Goal: Use online tool/utility

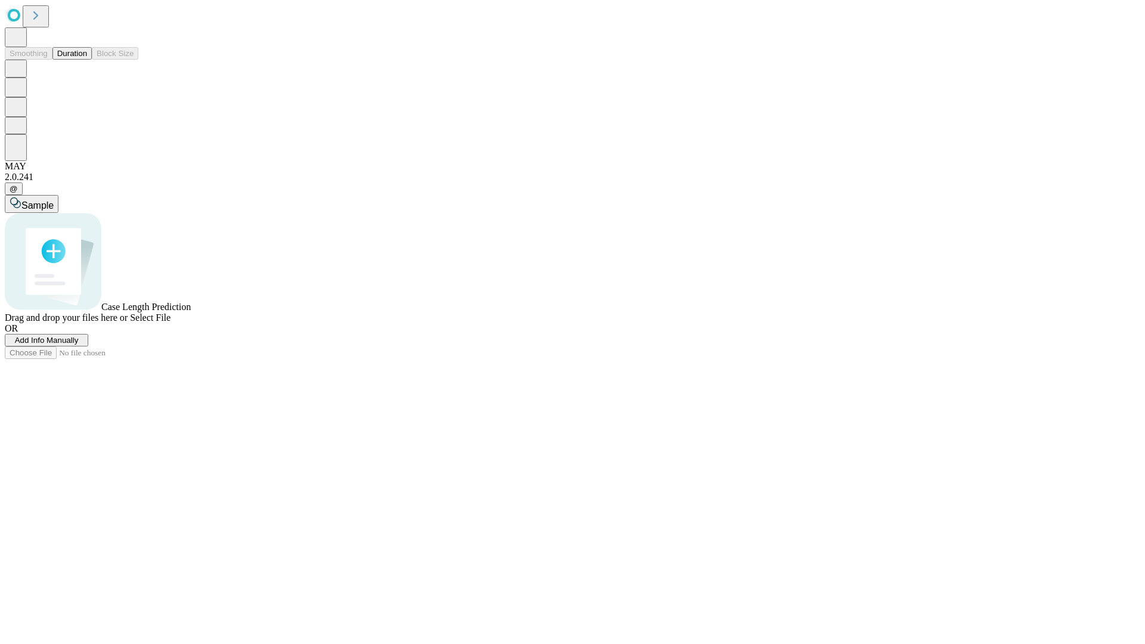
click at [87, 60] on button "Duration" at bounding box center [71, 53] width 39 height 13
click at [79, 345] on span "Add Info Manually" at bounding box center [47, 340] width 64 height 9
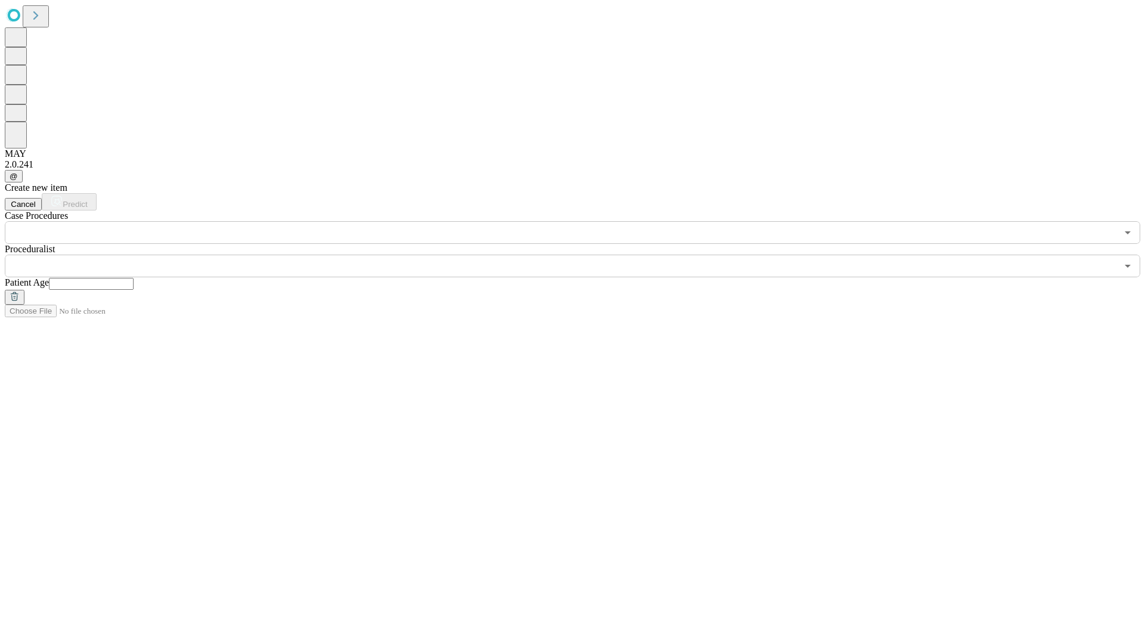
click at [134, 278] on input "text" at bounding box center [91, 284] width 85 height 12
type input "**"
click at [581, 255] on input "text" at bounding box center [561, 266] width 1112 height 23
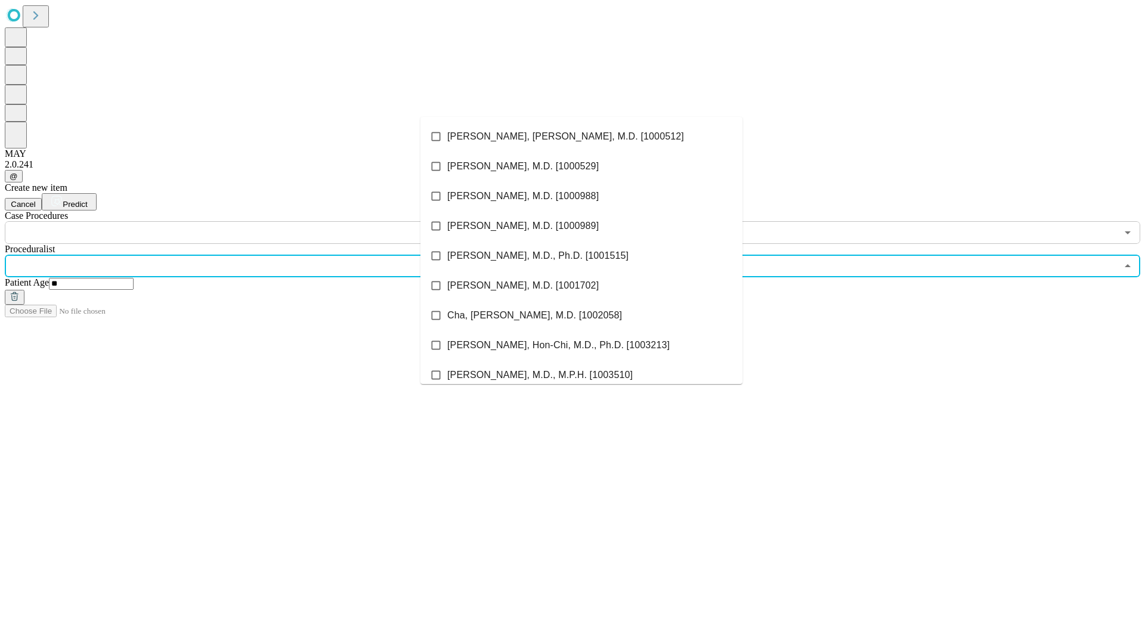
click at [581, 137] on li "[PERSON_NAME], [PERSON_NAME], M.D. [1000512]" at bounding box center [581, 137] width 322 height 30
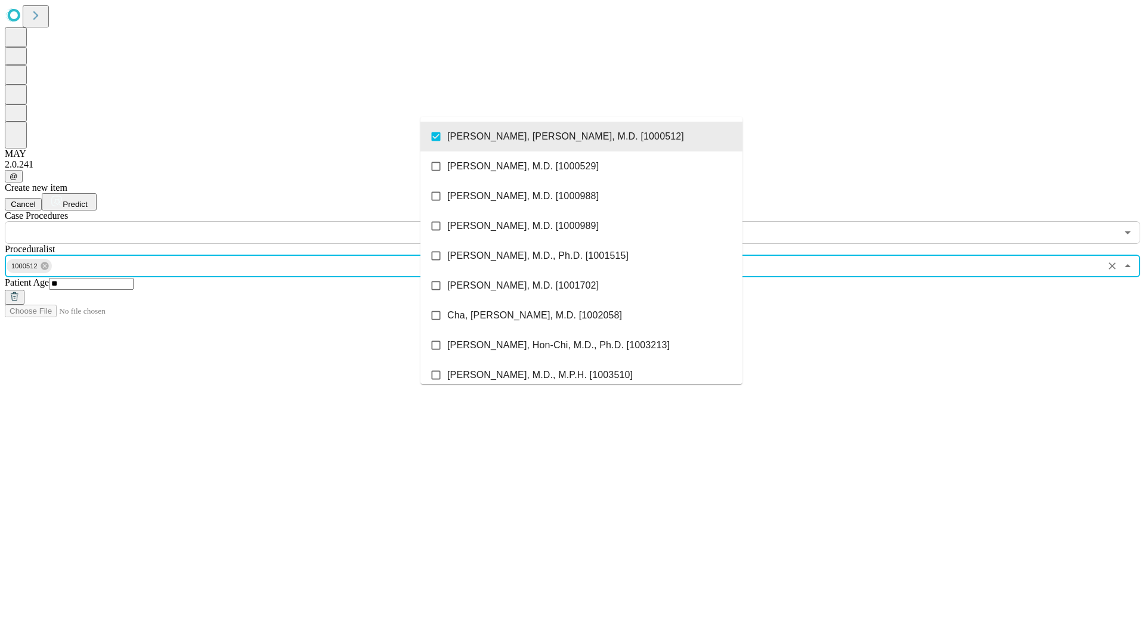
click at [250, 221] on input "text" at bounding box center [561, 232] width 1112 height 23
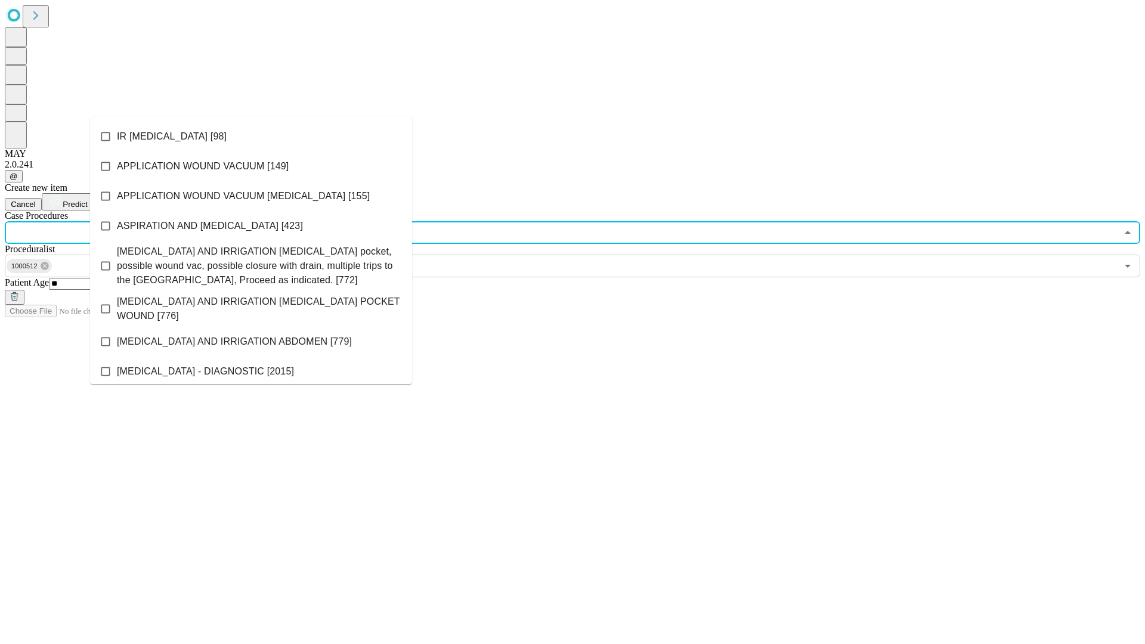
click at [251, 137] on li "IR [MEDICAL_DATA] [98]" at bounding box center [251, 137] width 322 height 30
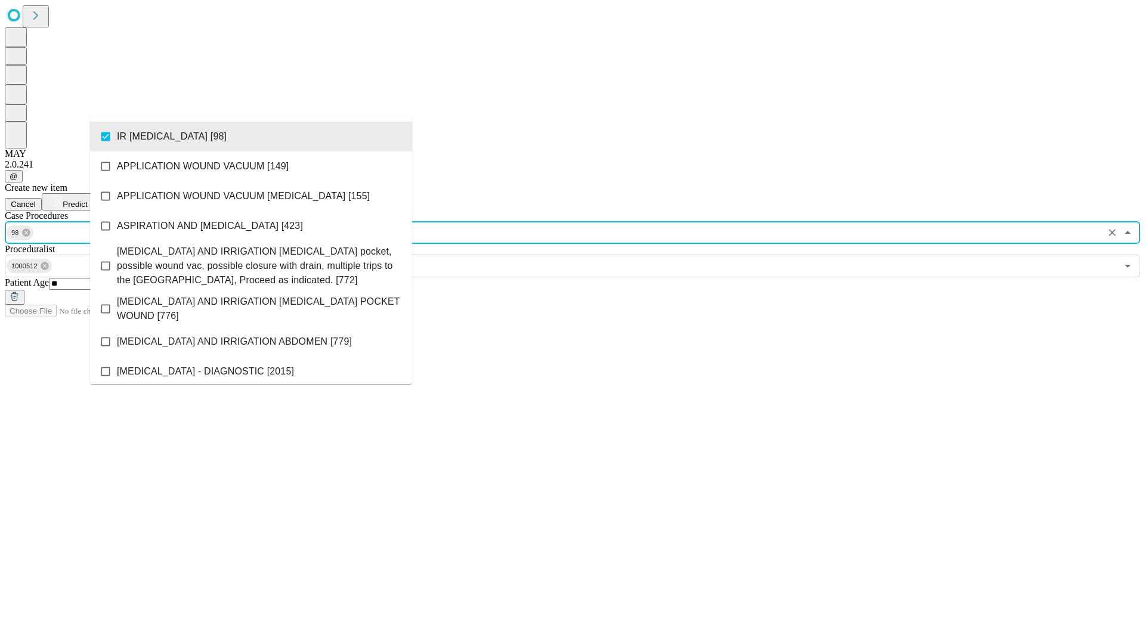
click at [87, 200] on span "Predict" at bounding box center [75, 204] width 24 height 9
